Goal: Find specific page/section: Find specific page/section

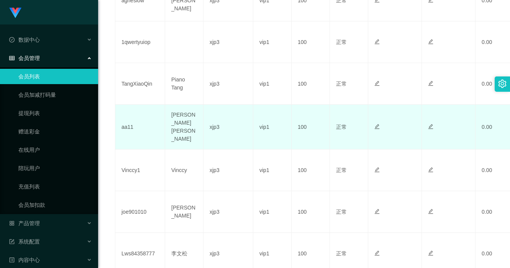
scroll to position [345, 0]
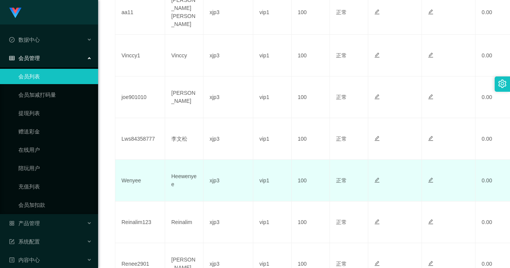
click at [135, 177] on td "Wenyee" at bounding box center [140, 181] width 50 height 42
copy td "Wenyee"
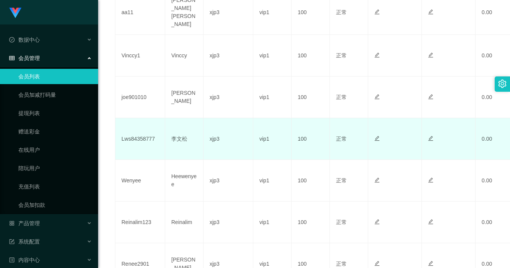
click at [144, 137] on td "Lws84358777" at bounding box center [140, 139] width 50 height 42
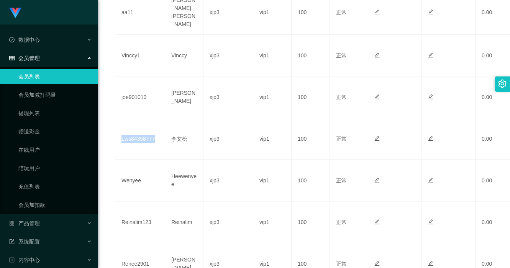
copy td "Lws84358777"
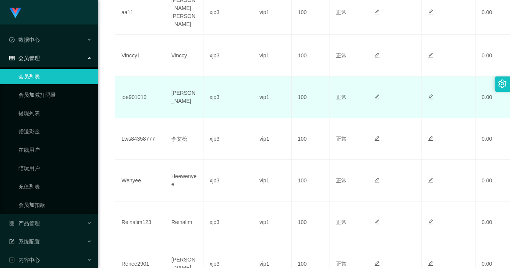
click at [138, 98] on td "joe901010" at bounding box center [140, 98] width 50 height 42
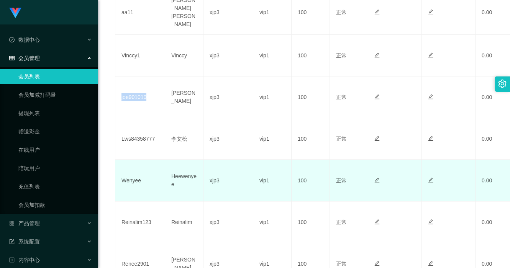
copy td "joe901010"
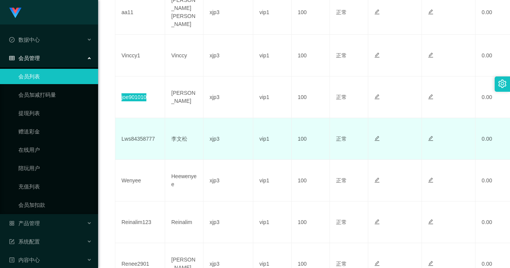
scroll to position [268, 0]
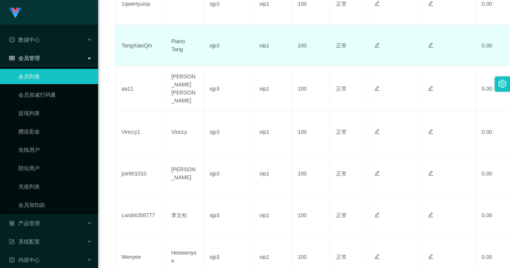
click at [134, 46] on td "TangXiaoQin" at bounding box center [140, 46] width 50 height 42
copy td "TangXiaoQin"
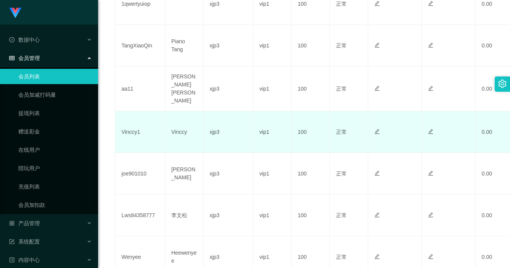
click at [123, 131] on td "Vinccy1" at bounding box center [140, 132] width 50 height 42
click at [124, 131] on td "Vinccy1" at bounding box center [140, 132] width 50 height 42
copy td "Vinccy1"
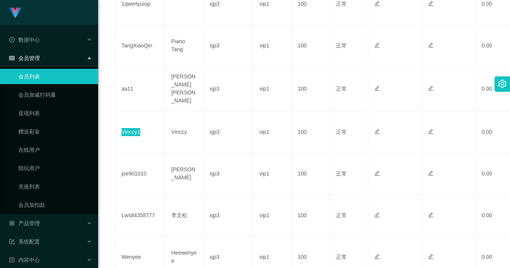
scroll to position [153, 0]
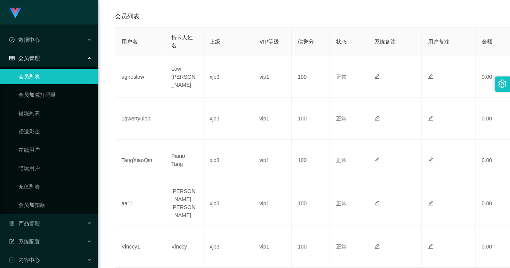
click at [168, 49] on th "持卡人姓名" at bounding box center [184, 42] width 38 height 29
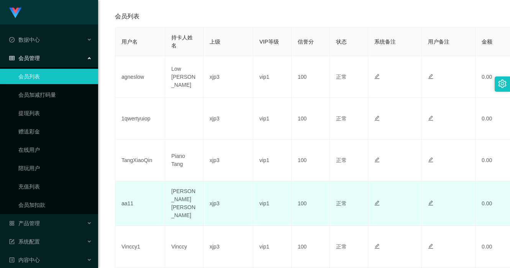
click at [130, 201] on td "aa11" at bounding box center [140, 203] width 50 height 45
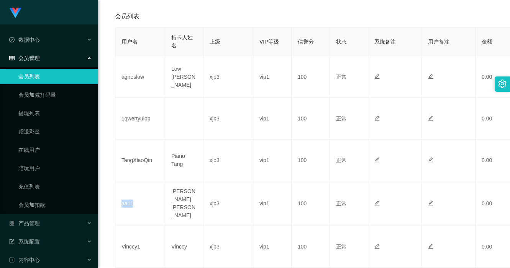
copy td "aa11"
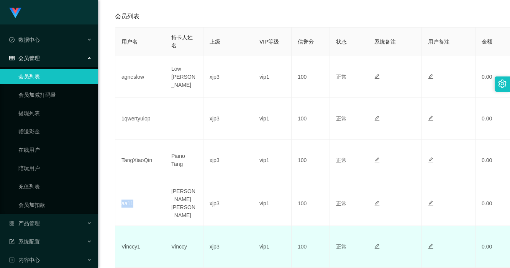
scroll to position [268, 0]
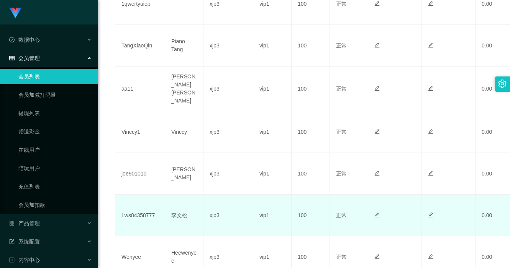
click at [138, 218] on td "Lws84358777" at bounding box center [140, 216] width 50 height 42
click at [138, 216] on td "Lws84358777" at bounding box center [140, 216] width 50 height 42
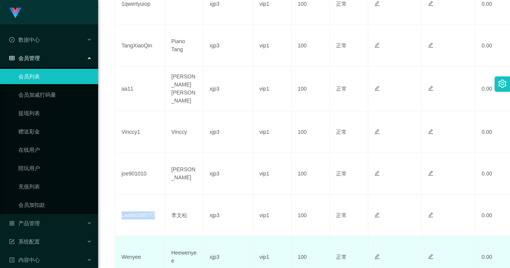
copy td "Lws84358777"
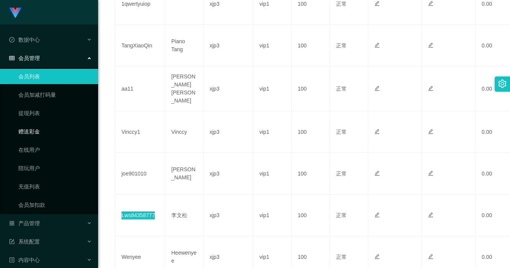
scroll to position [230, 0]
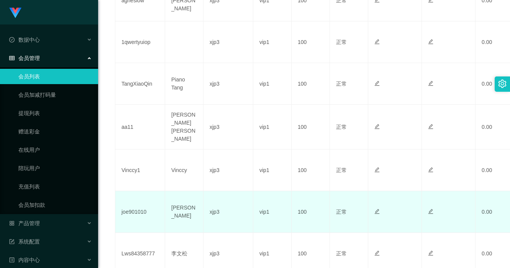
click at [136, 211] on td "joe901010" at bounding box center [140, 212] width 50 height 42
copy td "joe901010"
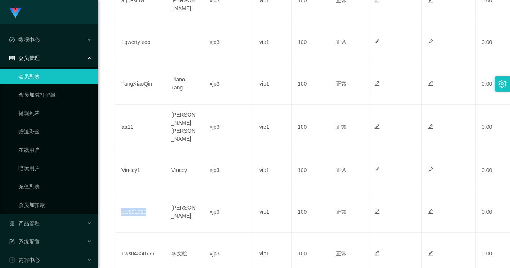
scroll to position [306, 0]
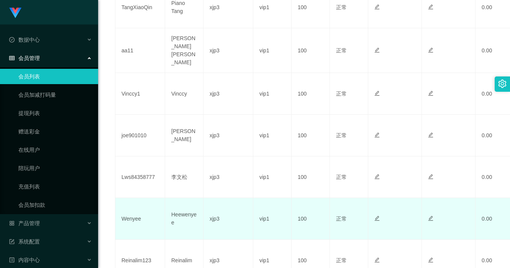
click at [132, 218] on td "Wenyee" at bounding box center [140, 219] width 50 height 42
copy td "Wenyee"
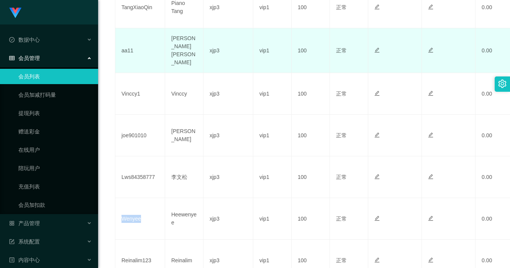
scroll to position [191, 0]
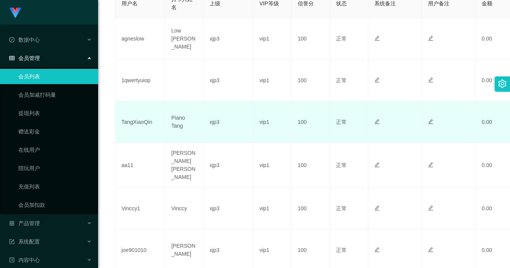
click at [144, 129] on td "TangXiaoQin" at bounding box center [140, 122] width 50 height 42
click at [145, 123] on td "TangXiaoQin" at bounding box center [140, 122] width 50 height 42
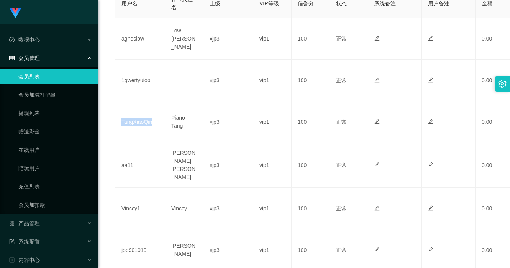
copy td "TangXiaoQin"
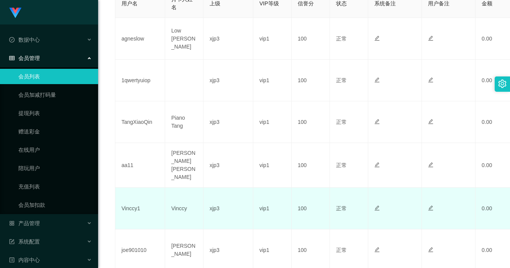
click at [130, 205] on td "Vinccy1" at bounding box center [140, 209] width 50 height 42
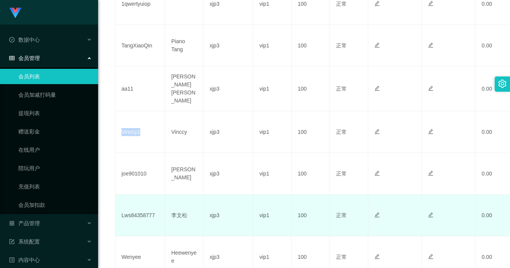
scroll to position [345, 0]
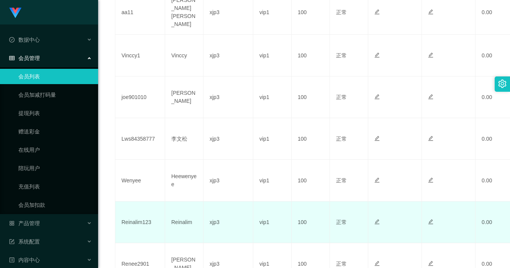
click at [137, 214] on td "Reinalim123" at bounding box center [140, 223] width 50 height 42
click at [139, 220] on td "Reinalim123" at bounding box center [140, 223] width 50 height 42
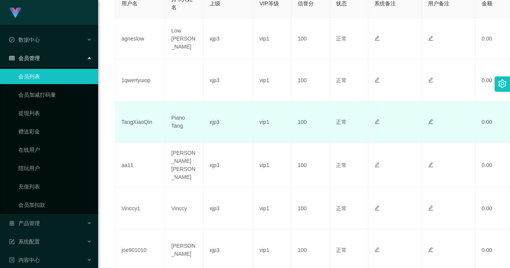
scroll to position [153, 0]
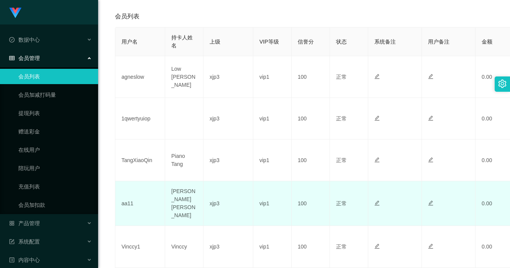
click at [126, 204] on td "aa11" at bounding box center [140, 203] width 50 height 45
